Goal: Find specific page/section: Find specific page/section

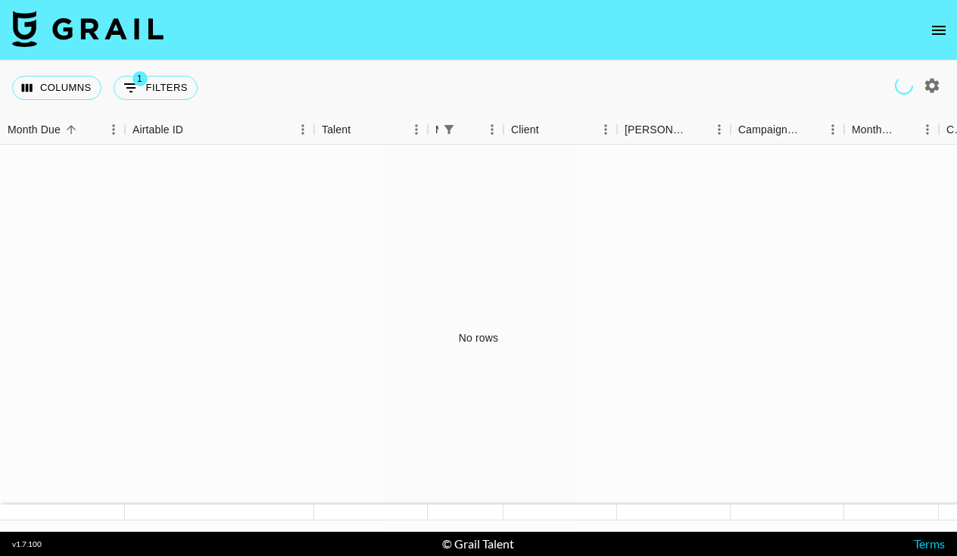
click at [928, 38] on button "open drawer" at bounding box center [938, 30] width 30 height 30
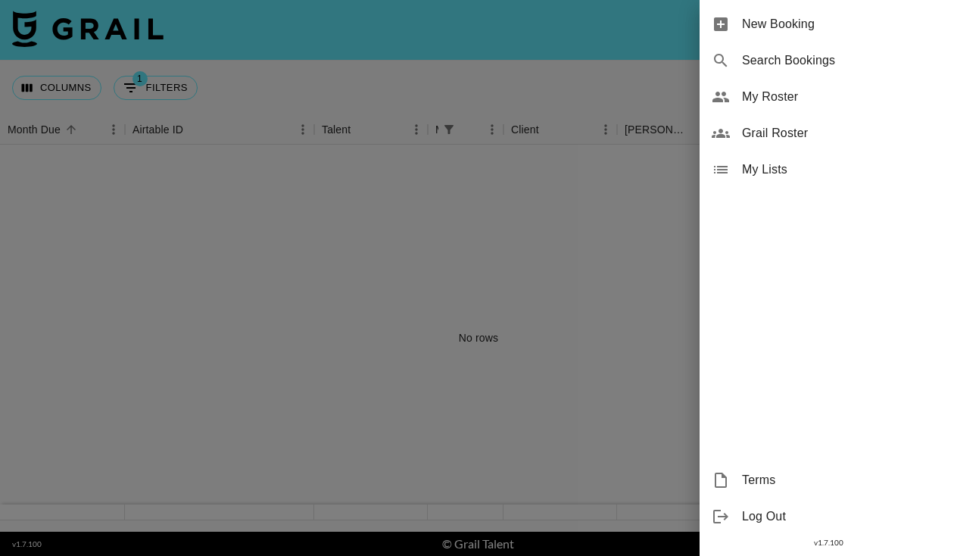
click at [778, 134] on span "Grail Roster" at bounding box center [843, 133] width 203 height 18
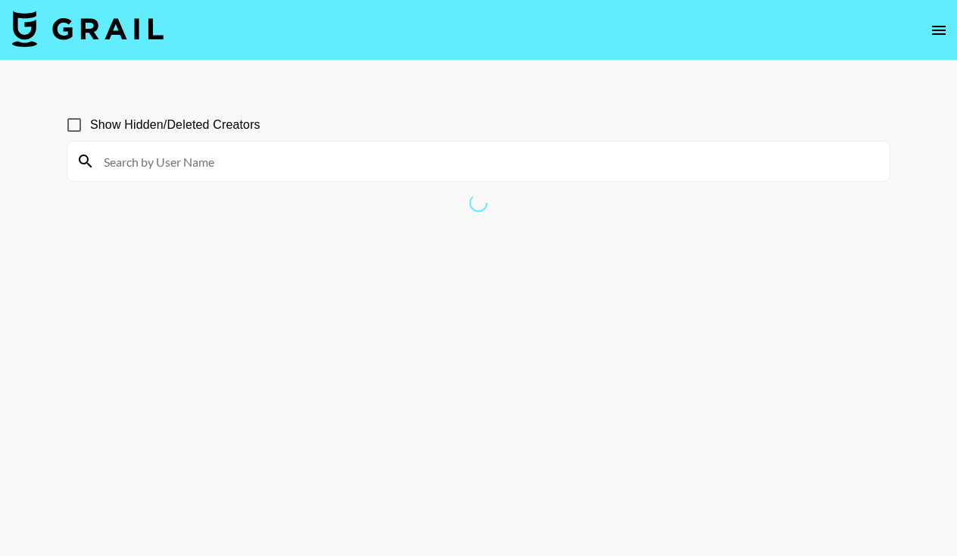
click at [226, 166] on input at bounding box center [488, 161] width 786 height 24
click at [267, 167] on input at bounding box center [488, 161] width 786 height 24
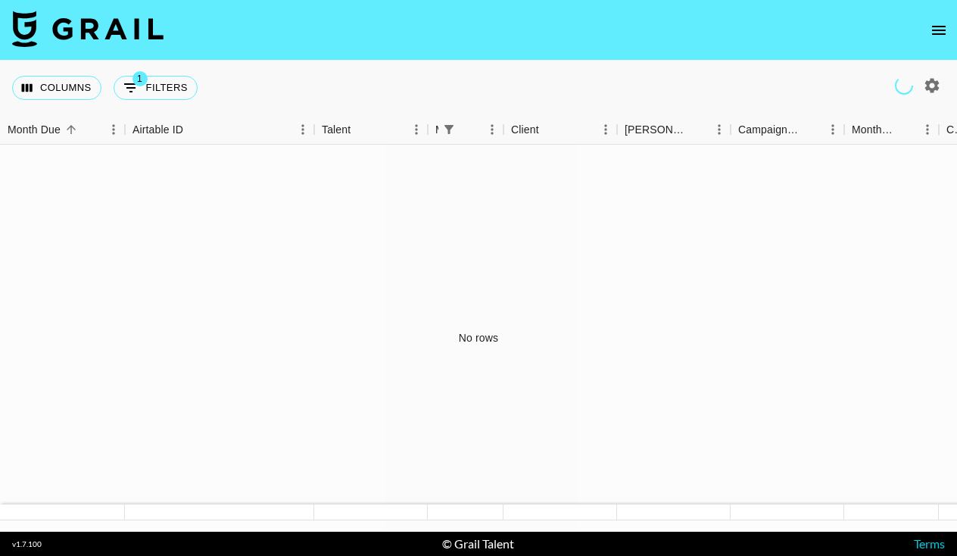
click at [943, 37] on icon "open drawer" at bounding box center [938, 30] width 18 height 18
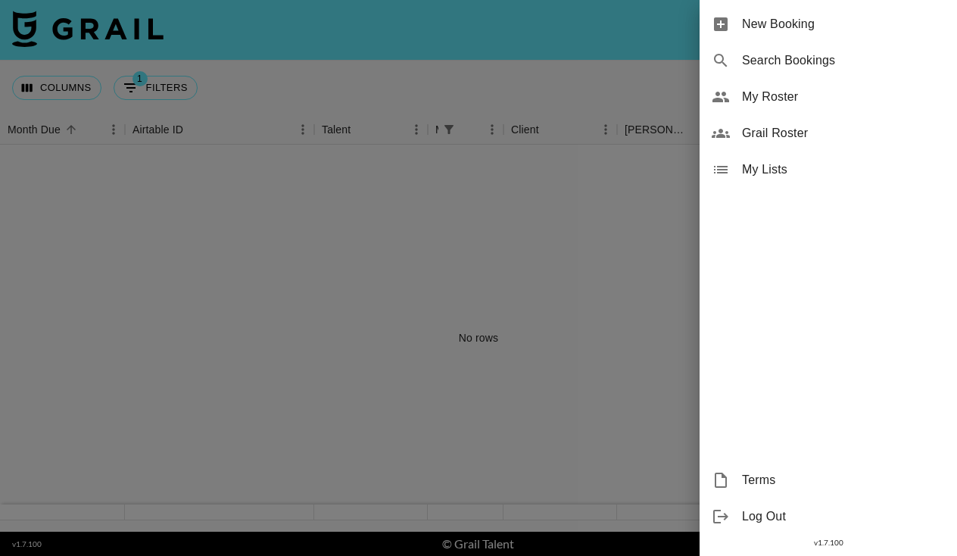
click at [792, 139] on span "Grail Roster" at bounding box center [843, 133] width 203 height 18
